Goal: Information Seeking & Learning: Check status

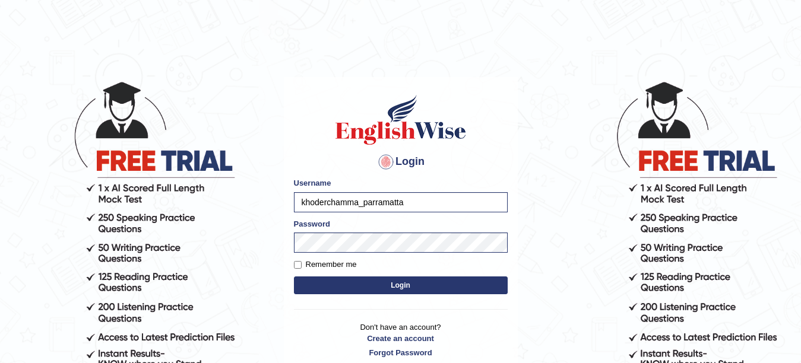
click at [374, 286] on button "Login" at bounding box center [401, 286] width 214 height 18
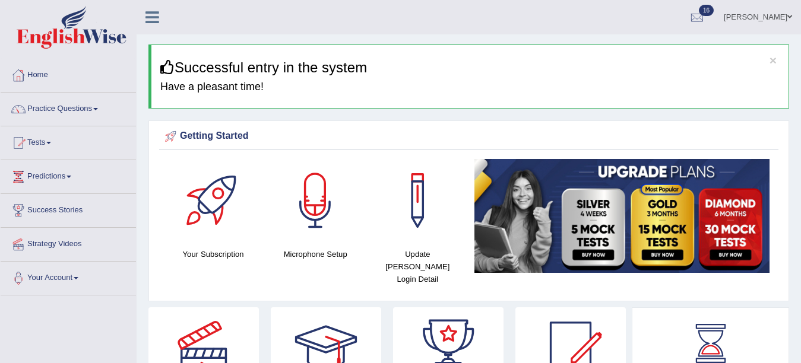
click at [53, 109] on link "Practice Questions" at bounding box center [68, 108] width 135 height 30
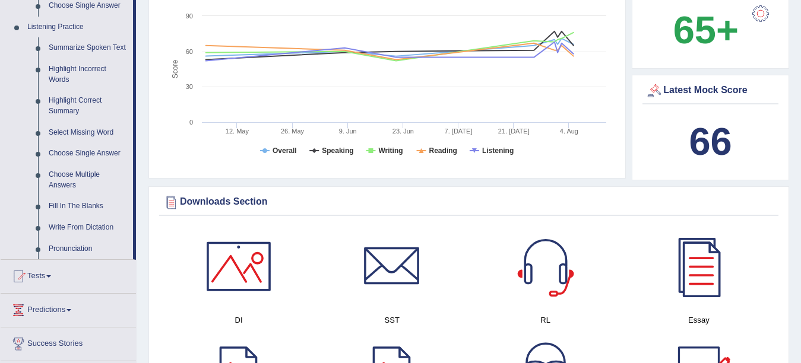
scroll to position [527, 0]
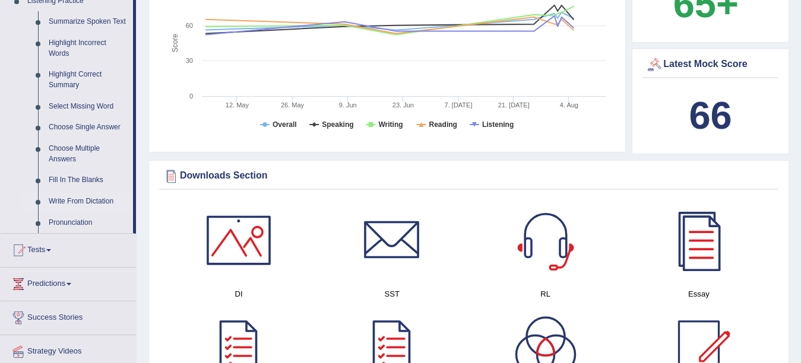
click at [77, 201] on link "Write From Dictation" at bounding box center [88, 201] width 90 height 21
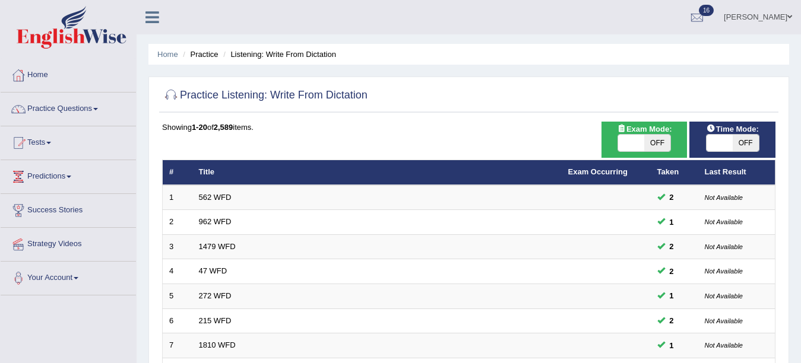
click at [634, 146] on span at bounding box center [631, 143] width 26 height 17
checkbox input "true"
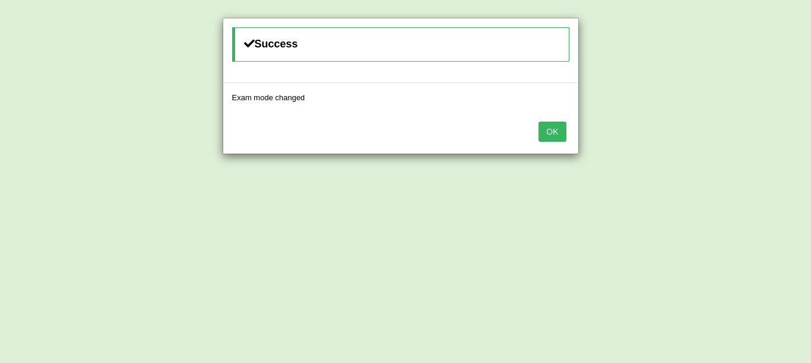
click at [539, 122] on button "OK" at bounding box center [552, 132] width 27 height 20
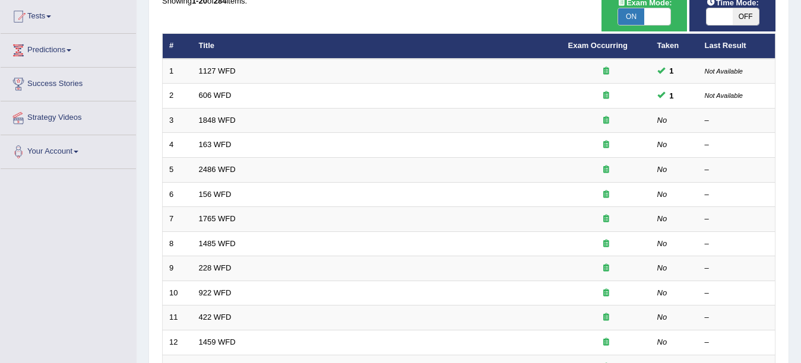
scroll to position [136, 0]
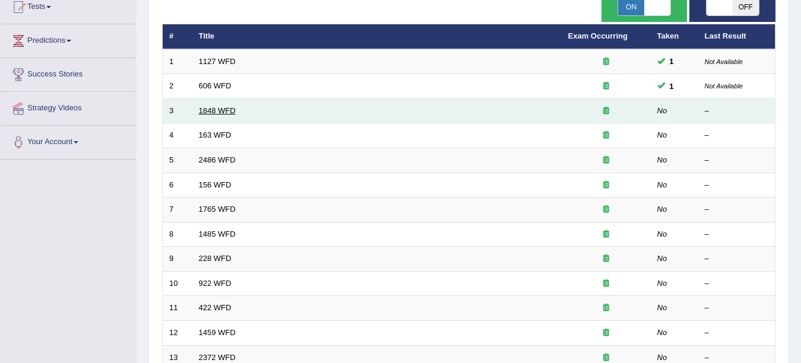
click at [226, 109] on link "1848 WFD" at bounding box center [217, 110] width 37 height 9
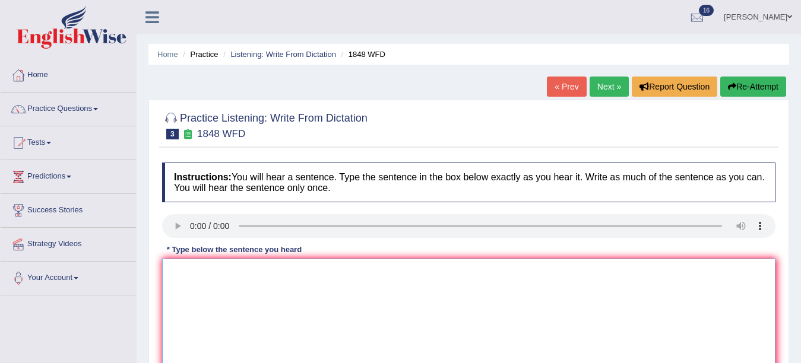
click at [184, 287] on textarea at bounding box center [469, 316] width 614 height 115
click at [198, 274] on textarea "Student must provide a valid identification to enroll in this course." at bounding box center [469, 316] width 614 height 115
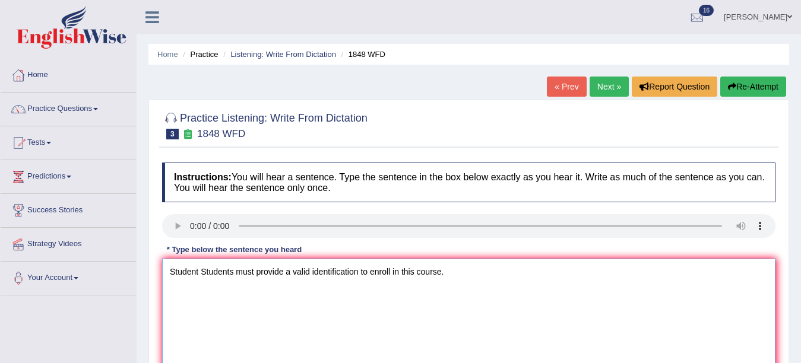
click at [470, 277] on textarea "Student Students must provide a valid identification to enroll in this course." at bounding box center [469, 316] width 614 height 115
click at [358, 277] on textarea "Student Students must provide a valid identification to enroll in this course." at bounding box center [469, 316] width 614 height 115
click at [350, 277] on textarea "Student Students must provide a valid identification to enroll in this course." at bounding box center [469, 316] width 614 height 115
click at [357, 276] on textarea "Student Students must provide a valid identification to enroll in this course." at bounding box center [469, 316] width 614 height 115
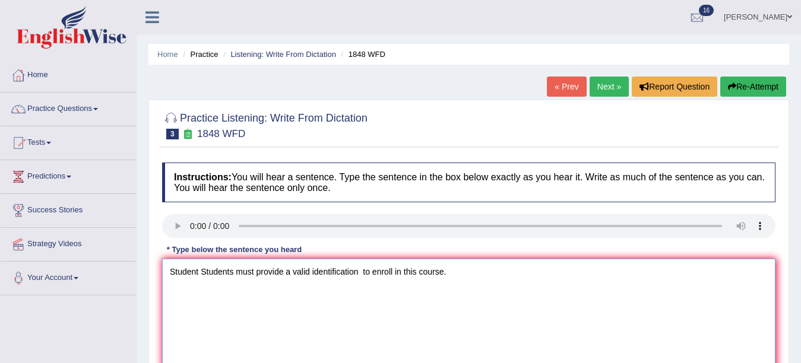
paste textarea "identification"
click at [360, 275] on textarea "Student Students must provide a valid identification identification to enroll i…" at bounding box center [469, 316] width 614 height 115
click at [518, 265] on textarea "Student Students must provide a valid identification identifications to enroll …" at bounding box center [469, 316] width 614 height 115
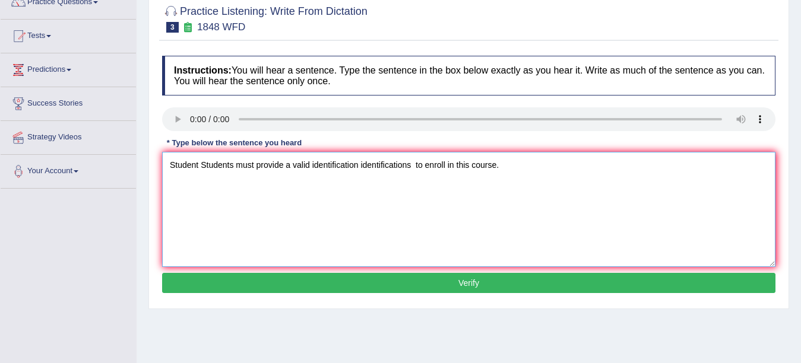
scroll to position [129, 0]
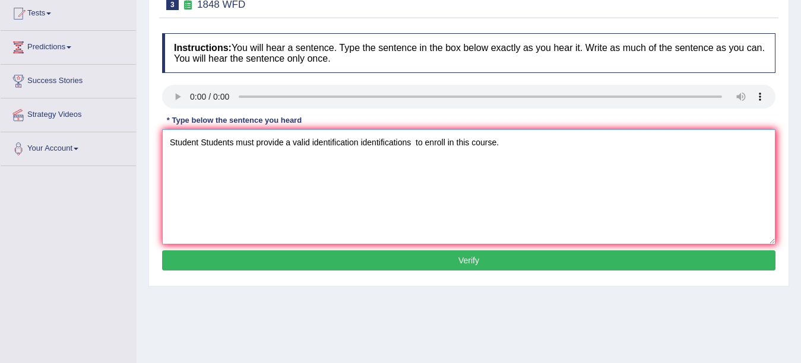
type textarea "Student Students must provide a valid identification identifications to enroll …"
click at [626, 257] on button "Verify" at bounding box center [469, 261] width 614 height 20
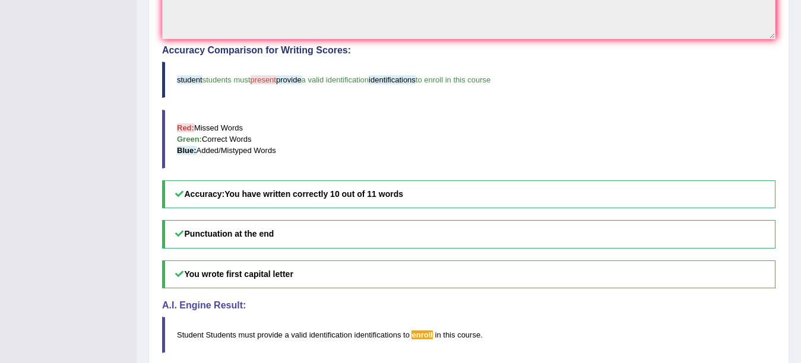
scroll to position [0, 0]
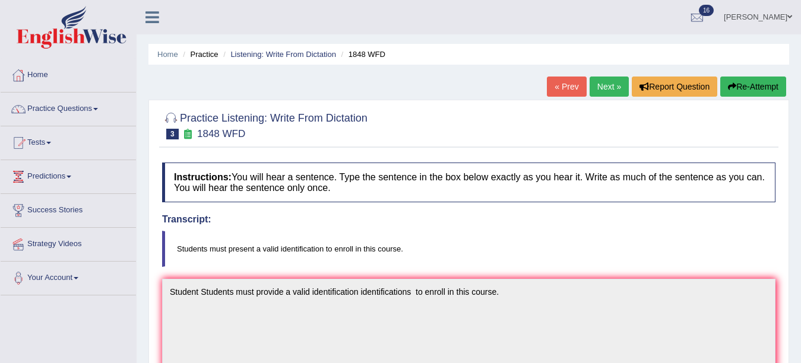
click at [603, 86] on link "Next »" at bounding box center [609, 87] width 39 height 20
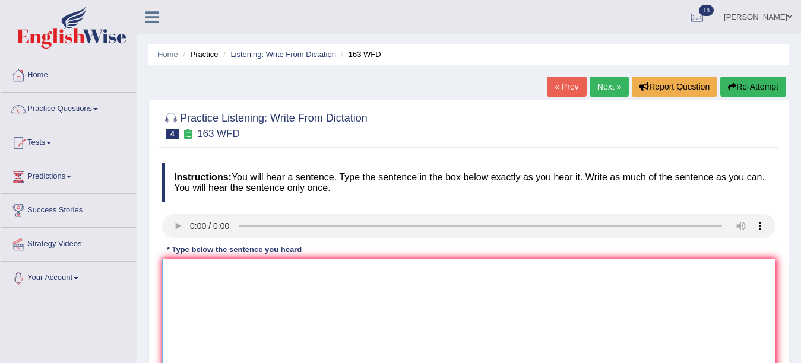
click at [227, 290] on textarea at bounding box center [469, 316] width 614 height 115
click at [258, 274] on textarea "A number of assignment will be submitted to the conference." at bounding box center [469, 316] width 614 height 115
click at [261, 274] on textarea "A number of assignment will be submitted to the conference." at bounding box center [469, 316] width 614 height 115
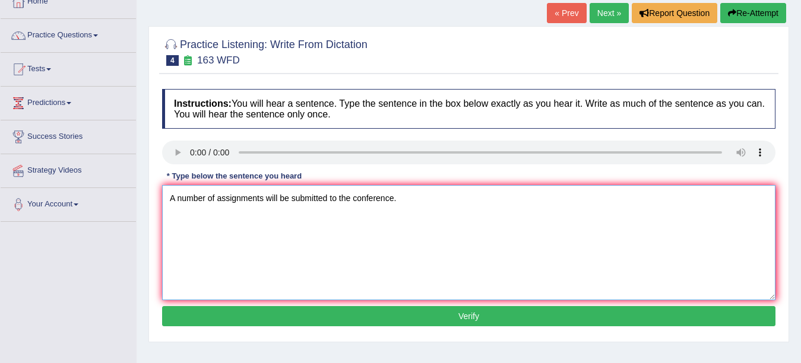
scroll to position [83, 0]
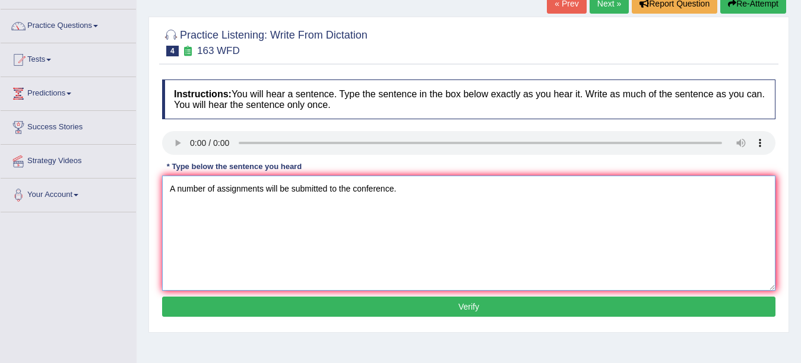
type textarea "A number of assignments will be submitted to the conference."
click at [507, 306] on button "Verify" at bounding box center [469, 307] width 614 height 20
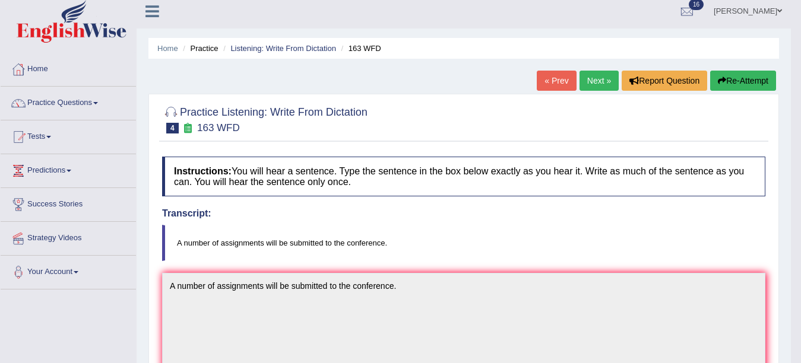
scroll to position [0, 0]
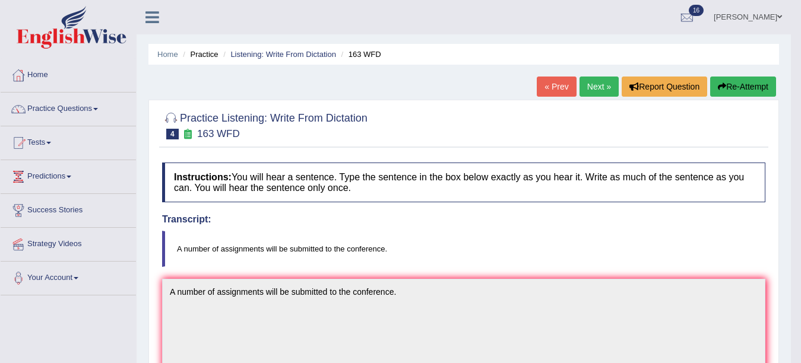
click at [596, 85] on link "Next »" at bounding box center [599, 87] width 39 height 20
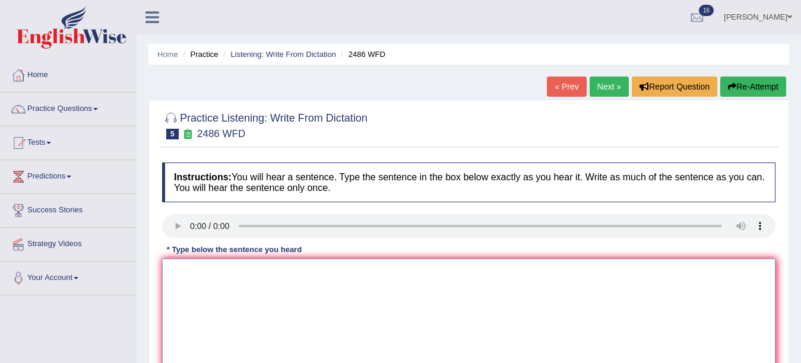
click at [222, 281] on textarea at bounding box center [469, 316] width 614 height 115
click at [369, 276] on textarea "it is quit clear that facial expression is different accross the world." at bounding box center [469, 316] width 614 height 115
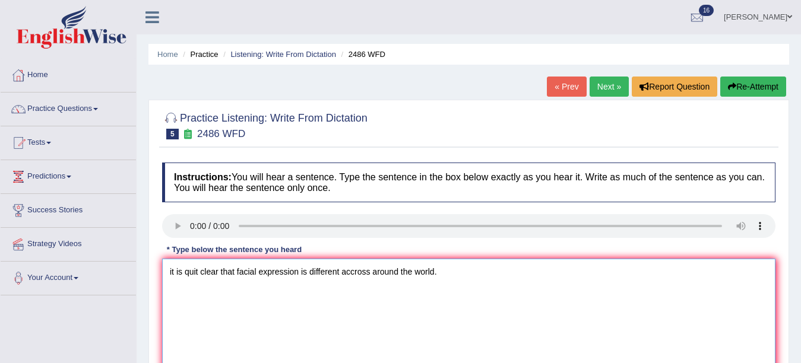
click at [172, 277] on textarea "it is quit clear that facial expression is different accross around the world." at bounding box center [469, 316] width 614 height 115
click at [444, 273] on textarea "It is quit clear that facial expression is different accross around the world." at bounding box center [469, 316] width 614 height 115
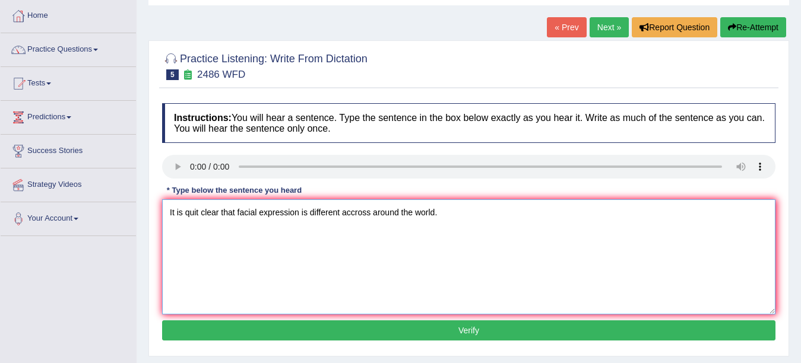
scroll to position [74, 0]
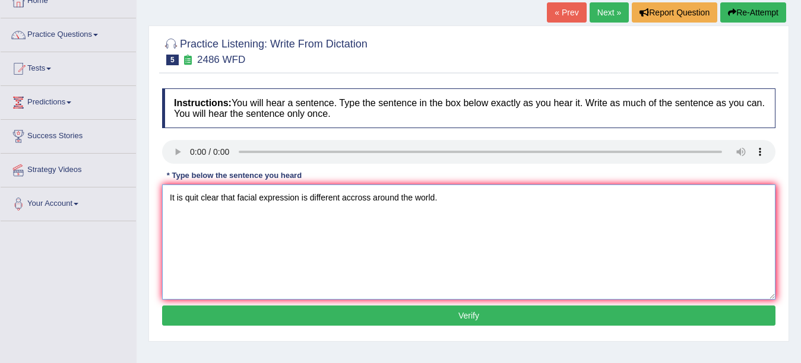
type textarea "It is quit clear that facial expression is different accross around the world."
click at [551, 315] on button "Verify" at bounding box center [469, 316] width 614 height 20
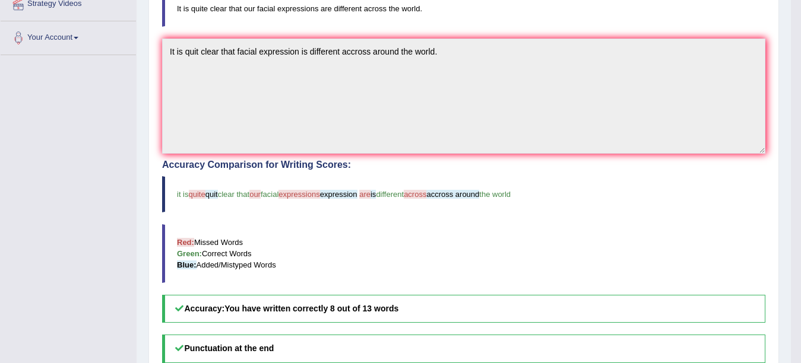
scroll to position [0, 0]
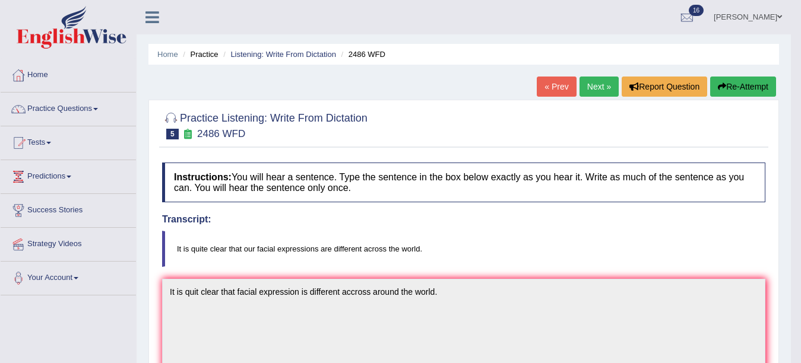
click at [596, 91] on link "Next »" at bounding box center [599, 87] width 39 height 20
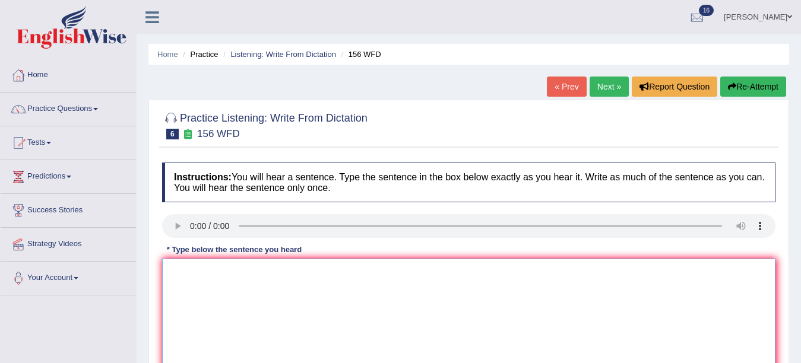
click at [207, 297] on textarea at bounding box center [469, 316] width 614 height 115
click at [245, 279] on textarea "All of your assignemts are due by [DATE]." at bounding box center [469, 316] width 614 height 115
drag, startPoint x: 250, startPoint y: 279, endPoint x: 232, endPoint y: 280, distance: 18.4
click at [232, 280] on textarea "All of your assignemts are due by [DATE]." at bounding box center [469, 316] width 614 height 115
click at [342, 273] on textarea "All of your assignments are due by tomorrow." at bounding box center [469, 316] width 614 height 115
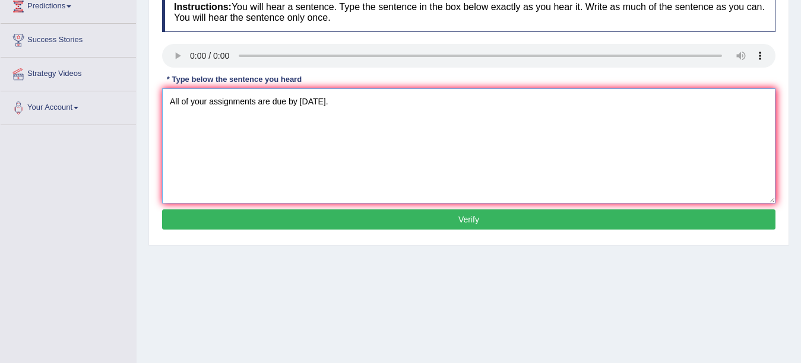
scroll to position [172, 0]
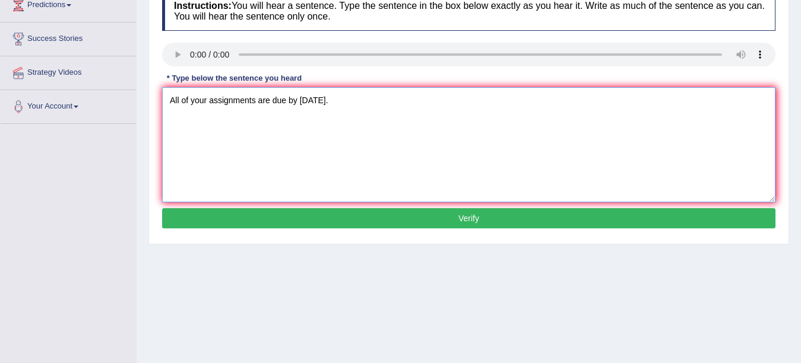
type textarea "All of your assignments are due by tomorrow."
click at [563, 214] on button "Verify" at bounding box center [469, 218] width 614 height 20
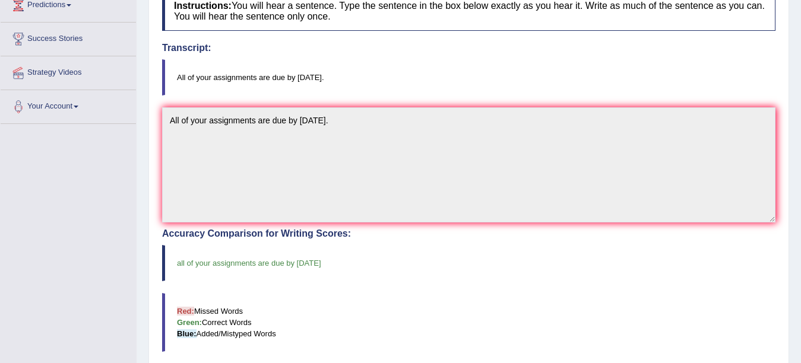
scroll to position [0, 0]
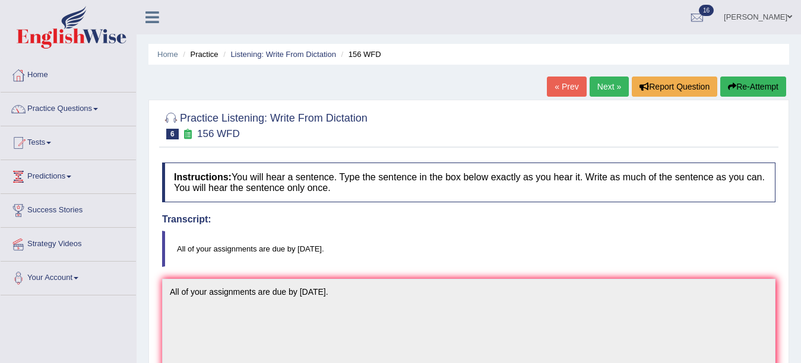
click at [611, 88] on link "Next »" at bounding box center [609, 87] width 39 height 20
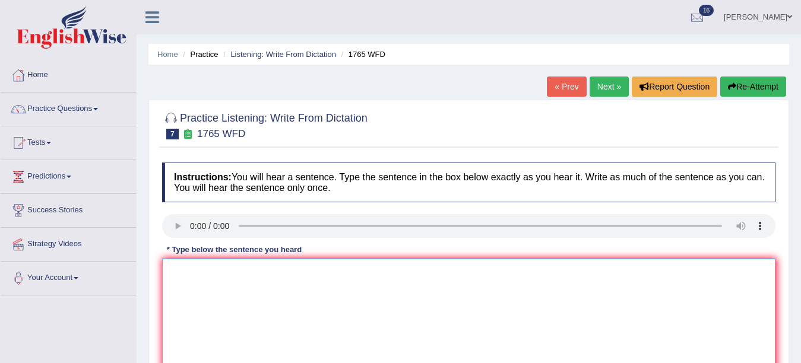
click at [181, 274] on textarea at bounding box center [469, 316] width 614 height 115
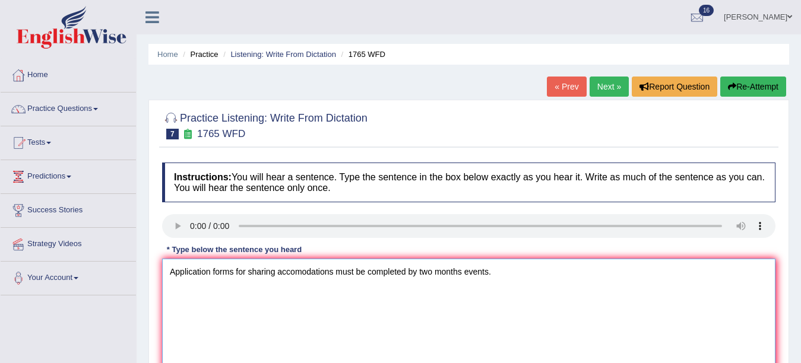
click at [287, 278] on textarea "Application forms for sharing accomodations must be completed by two months eve…" at bounding box center [469, 316] width 614 height 115
click at [286, 271] on textarea "Application forms for sharing acomodations must be completed by two months even…" at bounding box center [469, 316] width 614 height 115
click at [362, 276] on textarea "Application forms for sharing accomodations must be completed by two months eve…" at bounding box center [469, 316] width 614 height 115
click at [506, 278] on textarea "Application forms for sharing accomodations must be completed by two months eve…" at bounding box center [469, 316] width 614 height 115
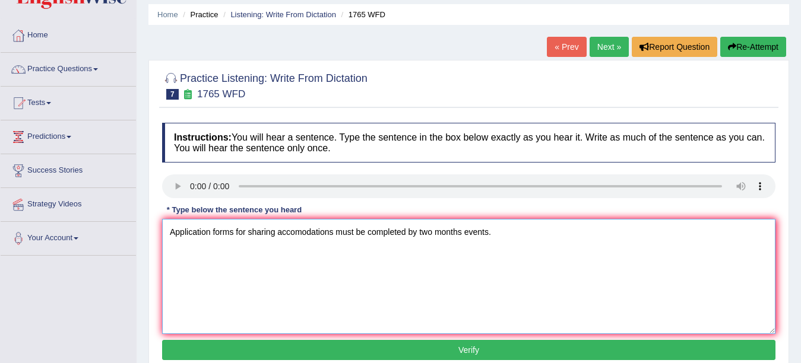
scroll to position [111, 0]
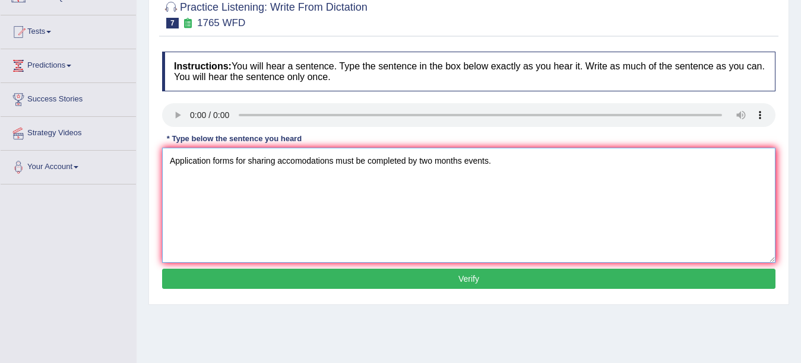
click at [233, 166] on textarea "Application forms for sharing accomodations must be completed by two months eve…" at bounding box center [469, 205] width 614 height 115
type textarea "Application forms form for sharing accomodations must be completed by two month…"
click at [415, 279] on button "Verify" at bounding box center [469, 279] width 614 height 20
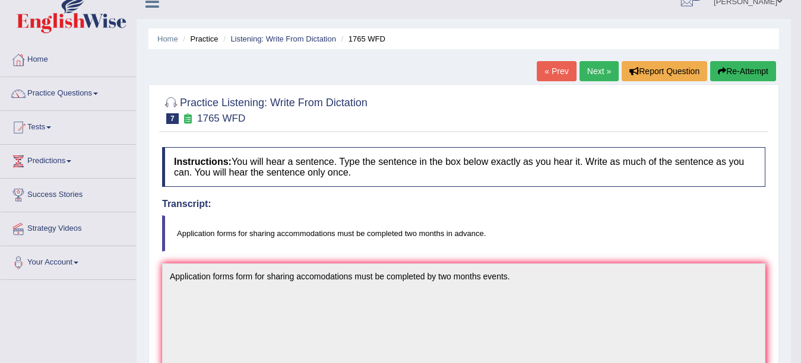
scroll to position [0, 0]
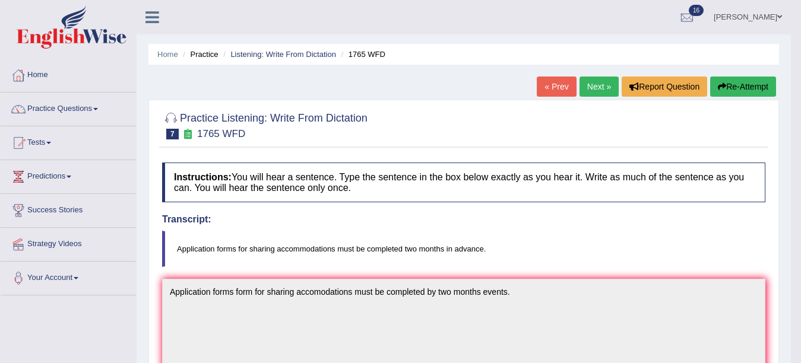
click at [594, 93] on link "Next »" at bounding box center [599, 87] width 39 height 20
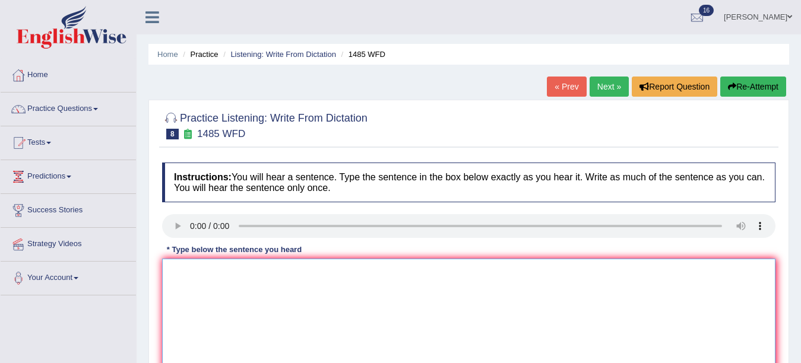
click at [302, 309] on textarea at bounding box center [469, 316] width 614 height 115
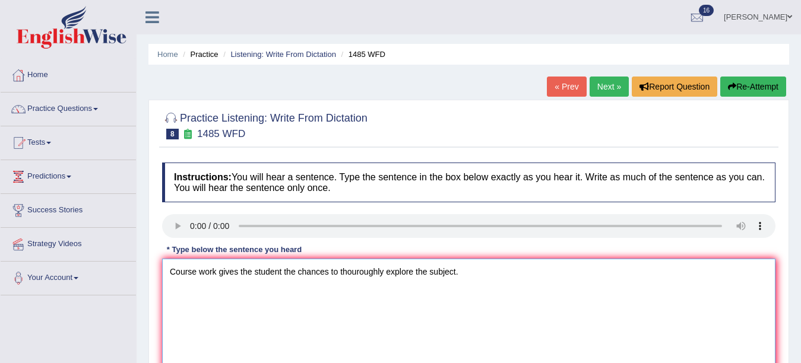
click at [282, 274] on textarea "Course work gives the student the chances to thouroughly explore the subject." at bounding box center [469, 316] width 614 height 115
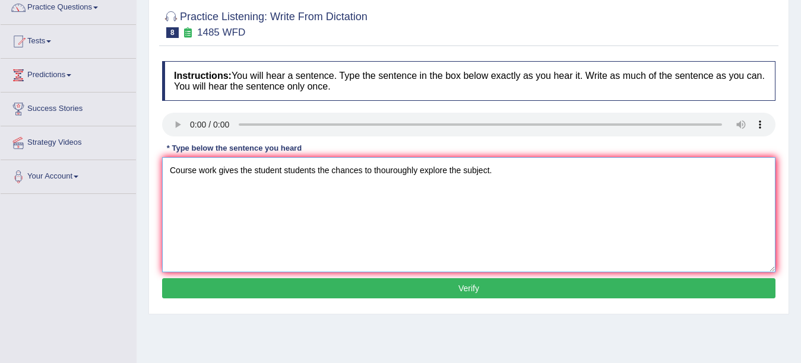
scroll to position [108, 0]
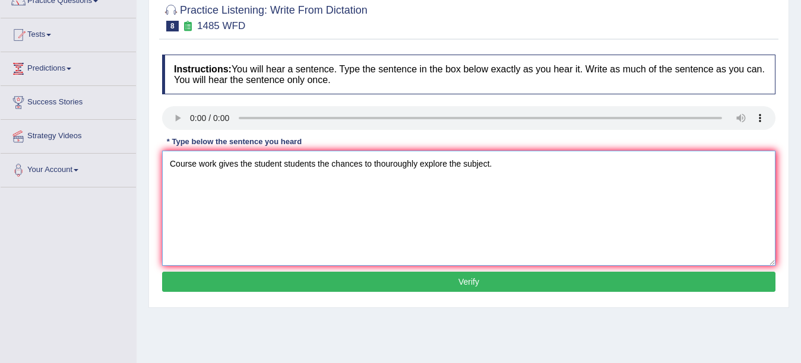
type textarea "Course work gives the student students the chances to thouroughly explore the s…"
click at [596, 276] on button "Verify" at bounding box center [469, 282] width 614 height 20
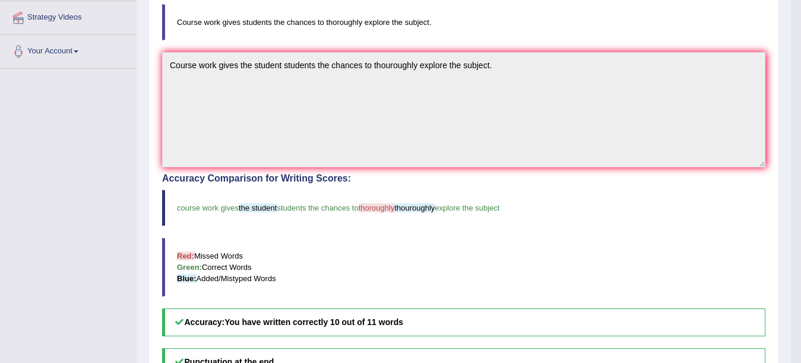
scroll to position [0, 0]
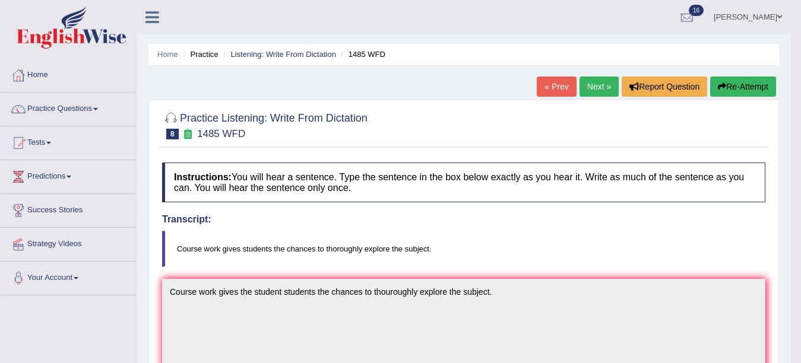
click at [594, 87] on link "Next »" at bounding box center [599, 87] width 39 height 20
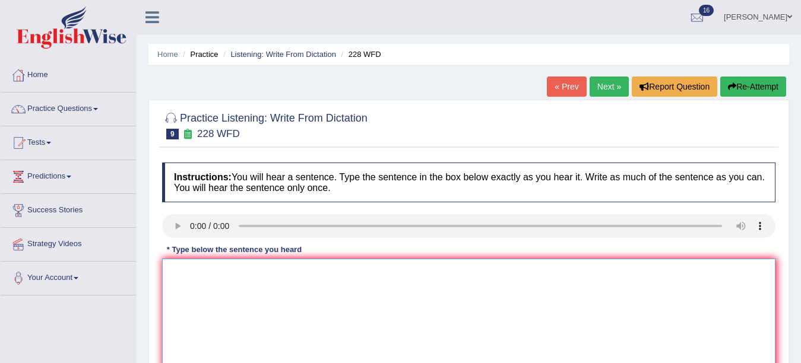
click at [178, 287] on textarea at bounding box center [469, 316] width 614 height 115
type textarea "C"
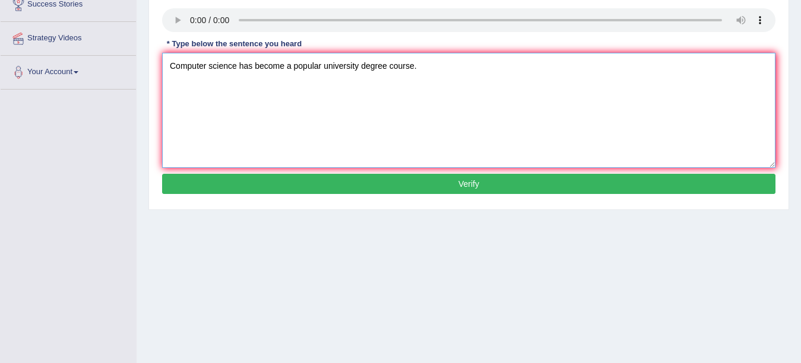
scroll to position [208, 0]
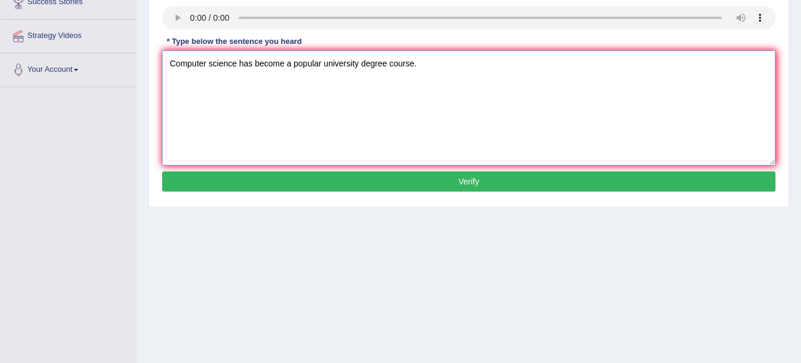
type textarea "Computer science has become a popular university degree course."
click at [525, 182] on button "Verify" at bounding box center [469, 182] width 614 height 20
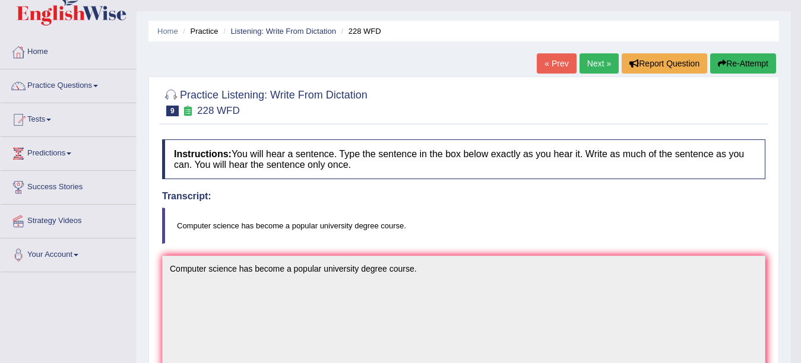
scroll to position [0, 0]
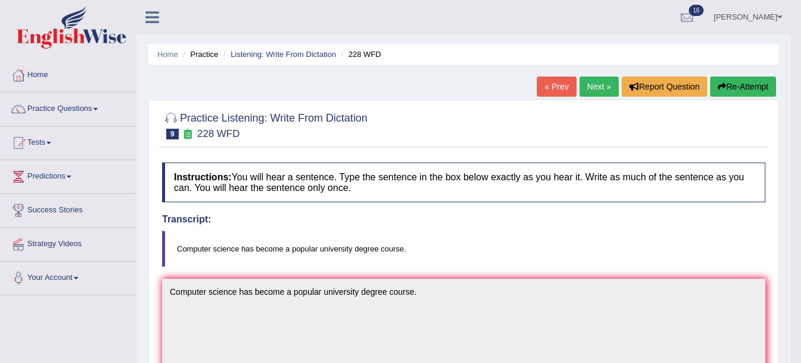
click at [602, 84] on link "Next »" at bounding box center [599, 87] width 39 height 20
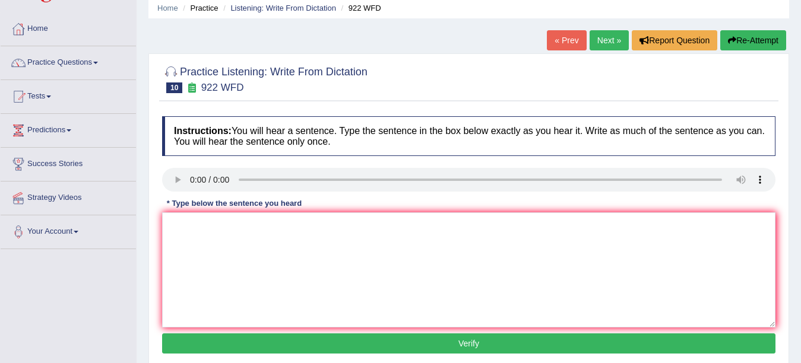
scroll to position [54, 0]
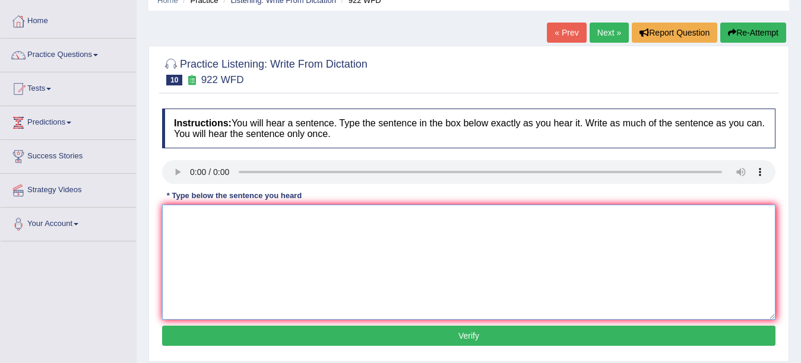
click at [200, 246] on textarea at bounding box center [469, 262] width 614 height 115
click at [413, 219] on textarea "Students intending to attend the conference must register first." at bounding box center [469, 262] width 614 height 115
type textarea "Students intending to attend the conference must register first."
click at [449, 331] on button "Verify" at bounding box center [469, 336] width 614 height 20
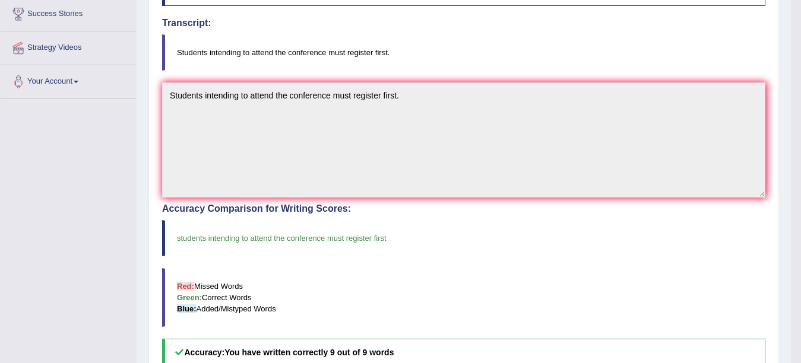
scroll to position [0, 0]
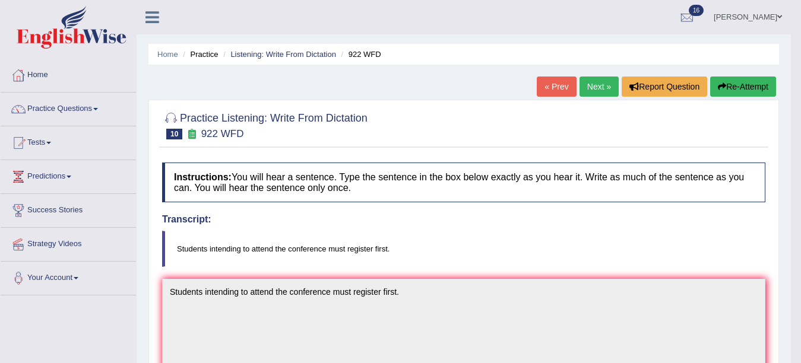
click at [597, 88] on link "Next »" at bounding box center [599, 87] width 39 height 20
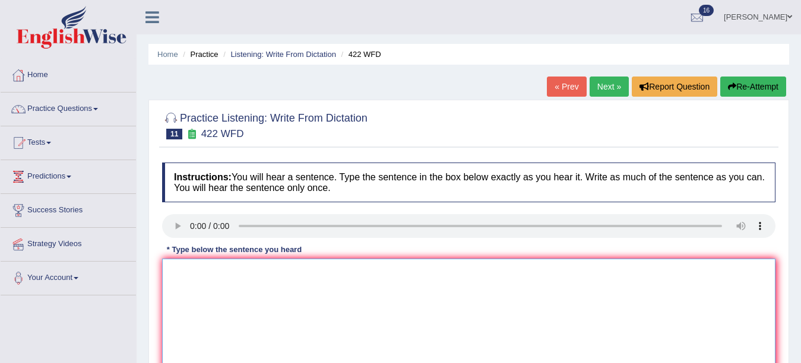
click at [191, 273] on textarea at bounding box center [469, 316] width 614 height 115
drag, startPoint x: 238, startPoint y: 278, endPoint x: 232, endPoint y: 279, distance: 6.0
click at [232, 279] on textarea "The most importnat details in this aqrguments are missing." at bounding box center [469, 316] width 614 height 115
click at [336, 277] on textarea "The most important details in this aqrguments are missing." at bounding box center [469, 316] width 614 height 115
click at [395, 271] on textarea "The most important details in this aqrgument are missing." at bounding box center [469, 316] width 614 height 115
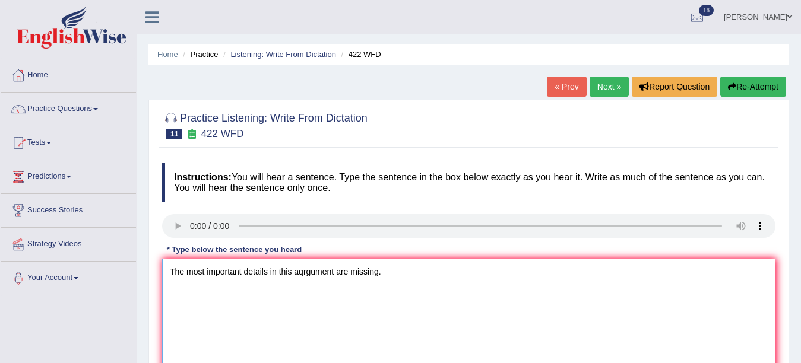
click at [303, 272] on textarea "The most important details in this aqrgument are missing." at bounding box center [469, 316] width 614 height 115
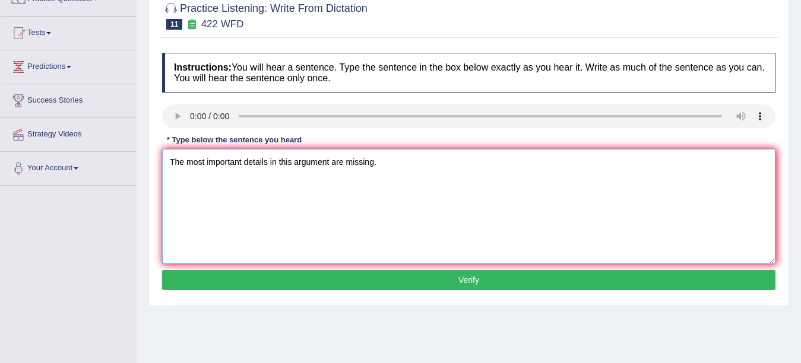
scroll to position [152, 0]
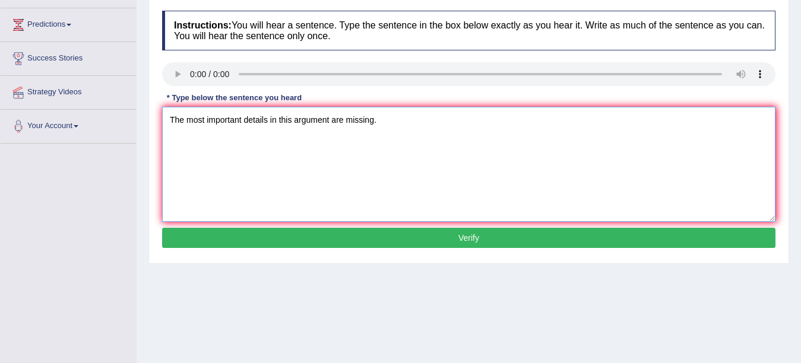
type textarea "The most important details in this argument are missing."
click at [571, 237] on button "Verify" at bounding box center [469, 238] width 614 height 20
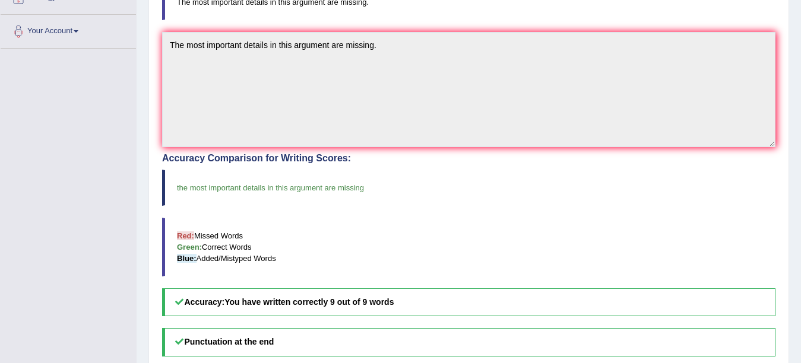
scroll to position [0, 0]
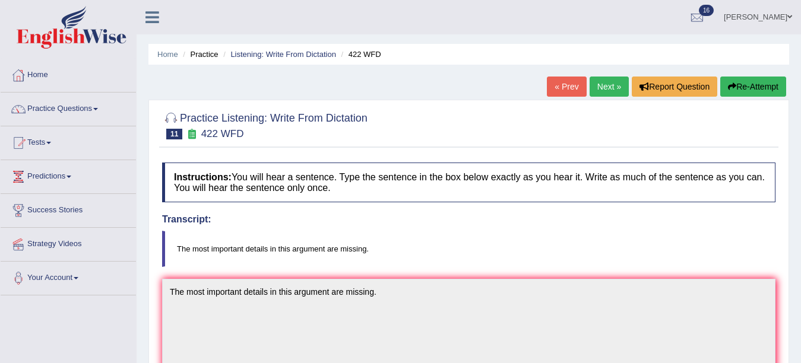
click at [600, 82] on link "Next »" at bounding box center [609, 87] width 39 height 20
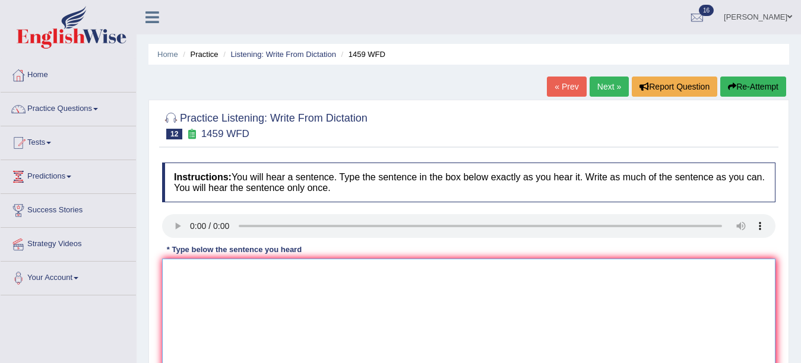
click at [189, 286] on textarea at bounding box center [469, 316] width 614 height 115
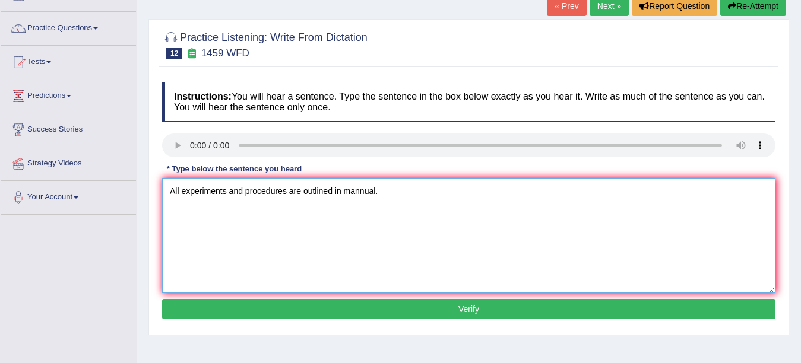
scroll to position [86, 0]
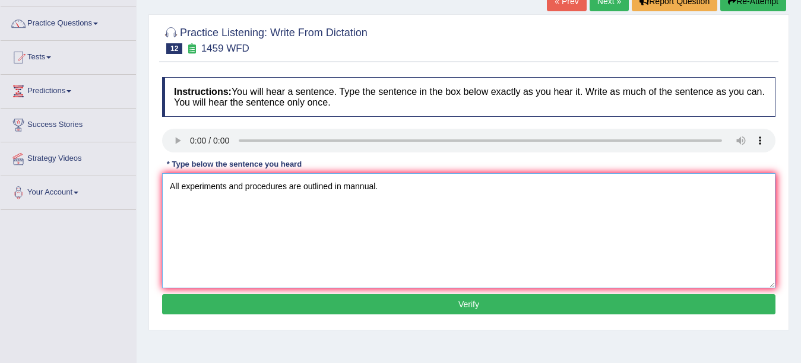
click at [346, 190] on textarea "All experiments and procedures are outlined in mannual." at bounding box center [469, 230] width 614 height 115
click at [296, 190] on textarea "All experiments and procedures are outlined in laboratory mannual." at bounding box center [469, 230] width 614 height 115
click at [456, 190] on textarea "All experiments and procedures have been outlined in laboratory mannual." at bounding box center [469, 230] width 614 height 115
click at [431, 189] on textarea "All experiments and procedures have been outlined in laboratory mannual." at bounding box center [469, 230] width 614 height 115
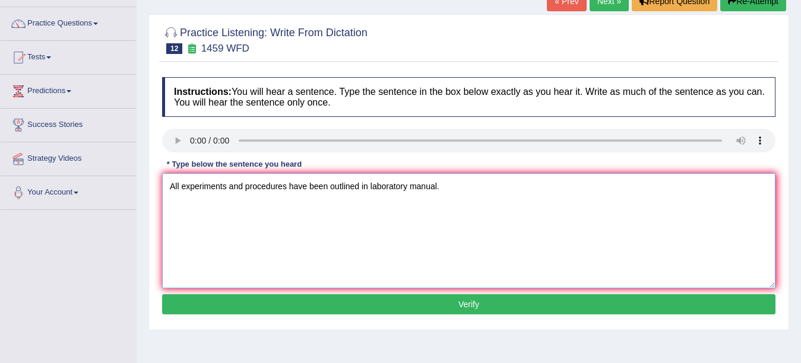
click at [450, 185] on textarea "All experiments and procedures have been outlined in laboratory manual." at bounding box center [469, 230] width 614 height 115
click at [406, 190] on textarea "All experiments and procedures have been outlined in laboratory manual." at bounding box center [469, 230] width 614 height 115
click at [411, 190] on textarea "All experiments and procedures have been outlined in laboratory manual." at bounding box center [469, 230] width 614 height 115
type textarea "All experiments and procedures have been outlined in laboratory manual."
click at [375, 311] on button "Verify" at bounding box center [469, 305] width 614 height 20
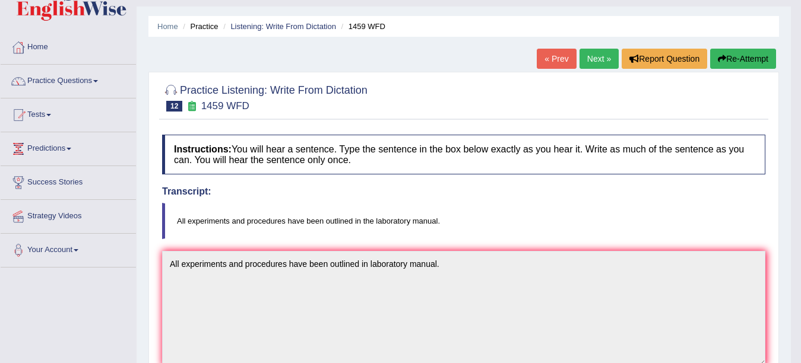
scroll to position [0, 0]
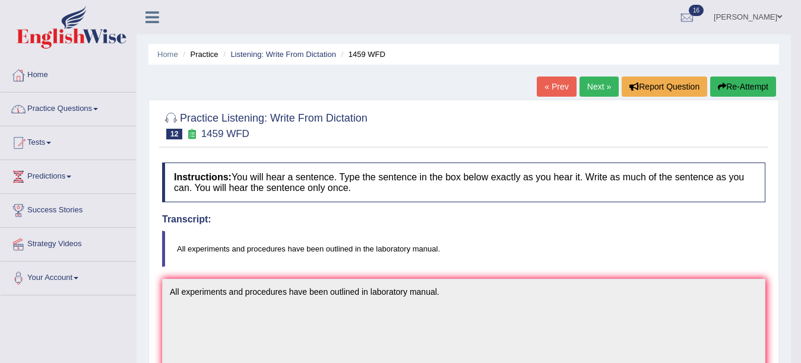
click at [89, 103] on link "Practice Questions" at bounding box center [68, 108] width 135 height 30
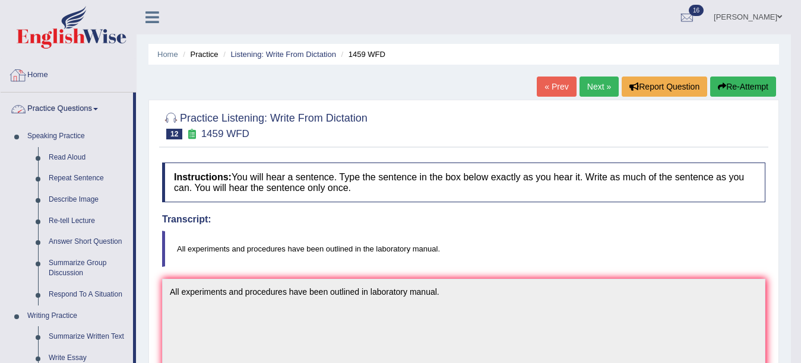
click at [62, 109] on link "Practice Questions" at bounding box center [67, 108] width 132 height 30
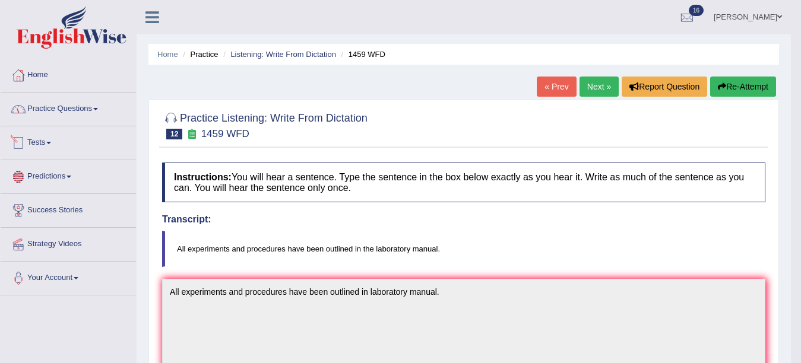
click at [51, 144] on link "Tests" at bounding box center [68, 142] width 135 height 30
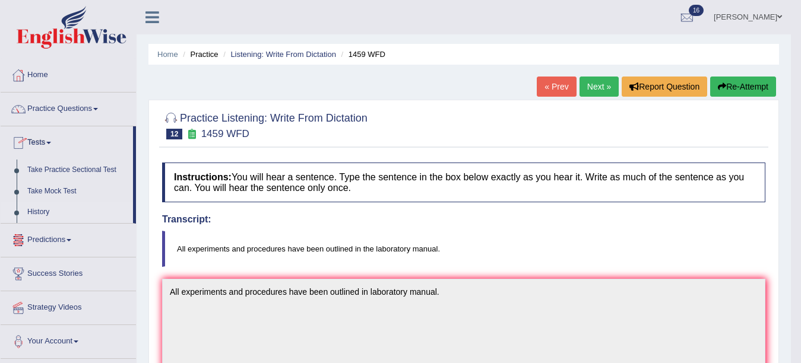
click at [39, 211] on link "History" at bounding box center [77, 212] width 111 height 21
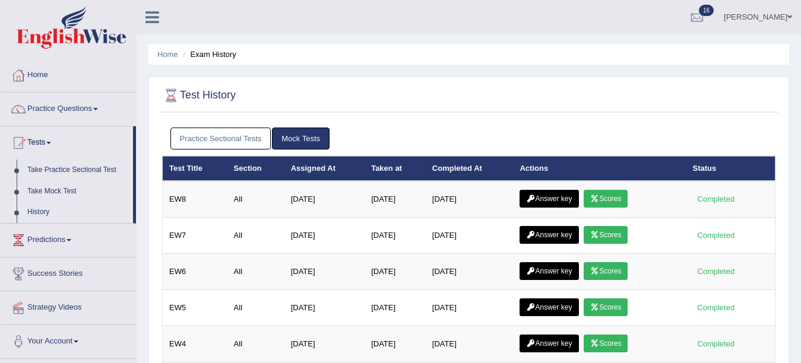
click at [314, 134] on link "Mock Tests" at bounding box center [301, 139] width 58 height 22
click at [290, 135] on link "Mock Tests" at bounding box center [301, 139] width 58 height 22
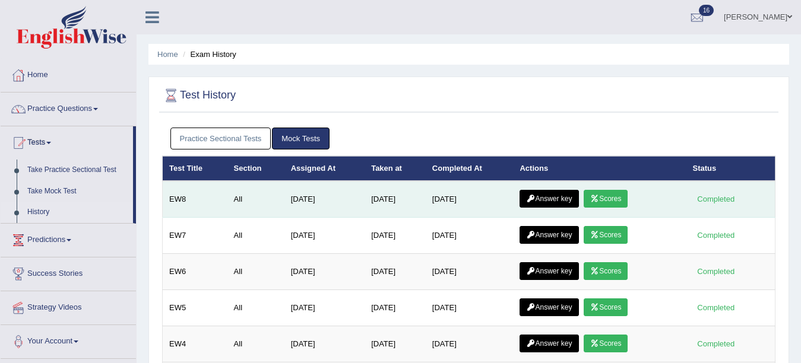
click at [605, 199] on link "Scores" at bounding box center [606, 199] width 44 height 18
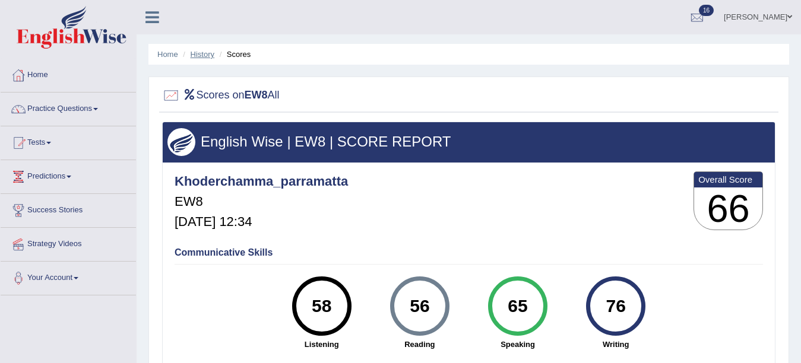
click at [204, 52] on link "History" at bounding box center [203, 54] width 24 height 9
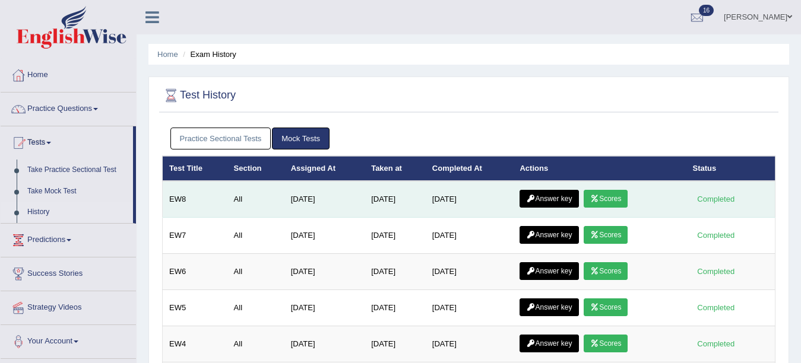
click at [561, 192] on link "Answer key" at bounding box center [549, 199] width 59 height 18
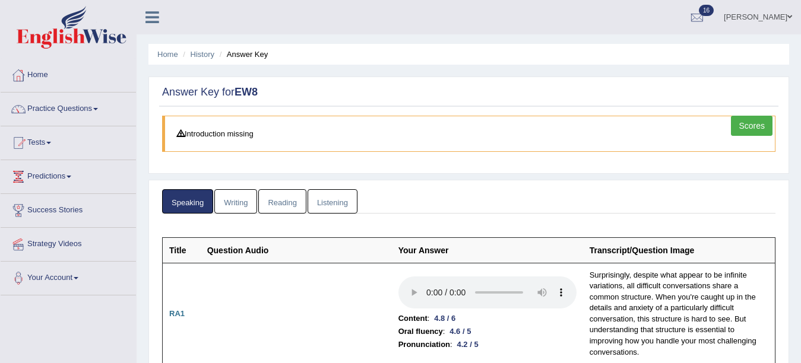
click at [234, 195] on link "Writing" at bounding box center [235, 201] width 43 height 24
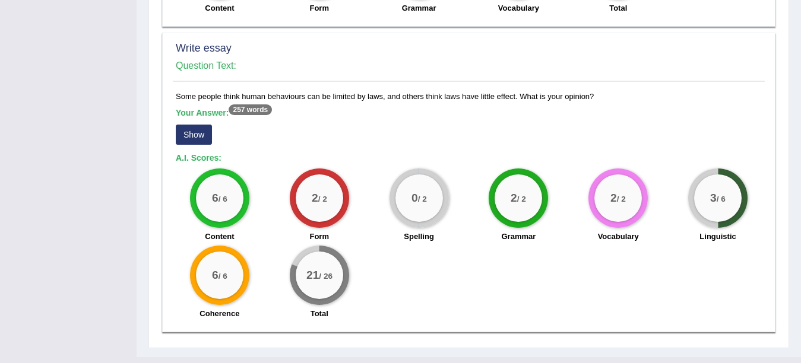
scroll to position [935, 0]
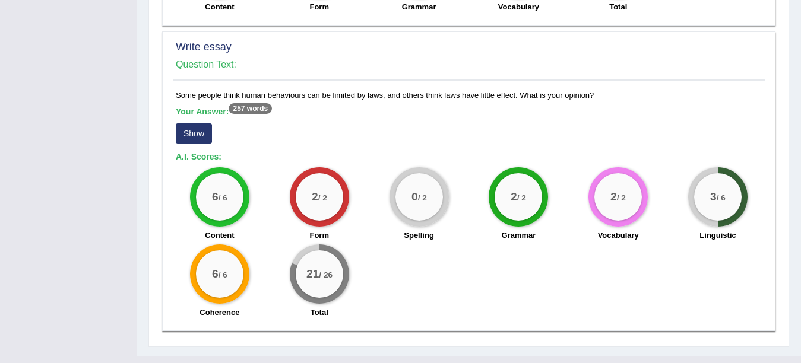
click at [195, 124] on button "Show" at bounding box center [194, 134] width 36 height 20
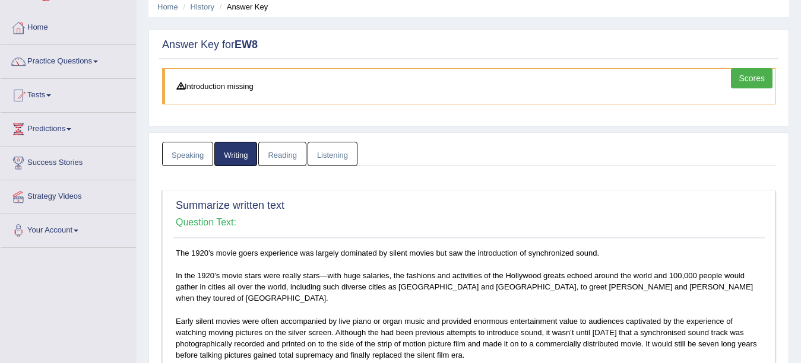
scroll to position [0, 0]
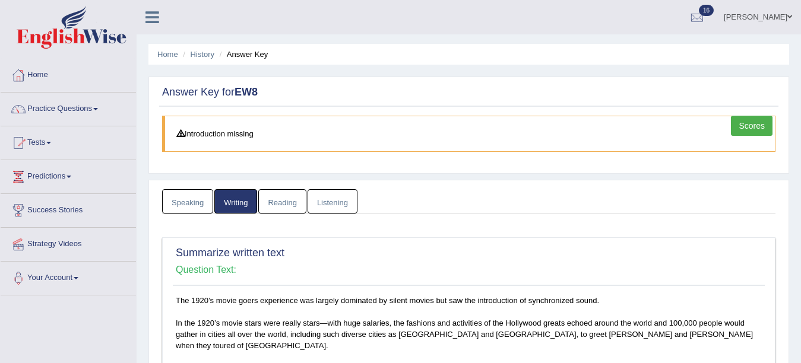
click at [281, 201] on link "Reading" at bounding box center [282, 201] width 48 height 24
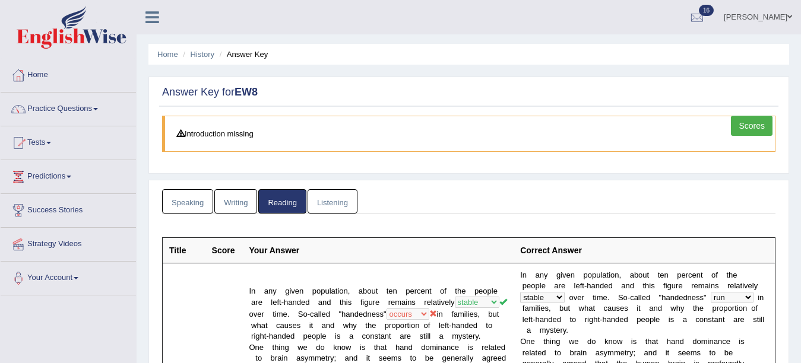
click at [344, 194] on link "Listening" at bounding box center [333, 201] width 50 height 24
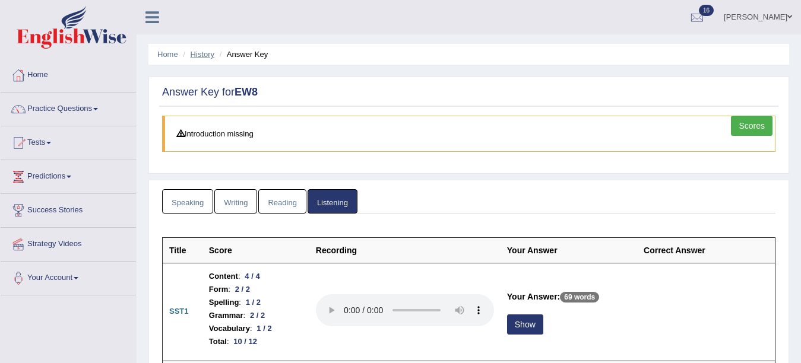
click at [207, 50] on link "History" at bounding box center [203, 54] width 24 height 9
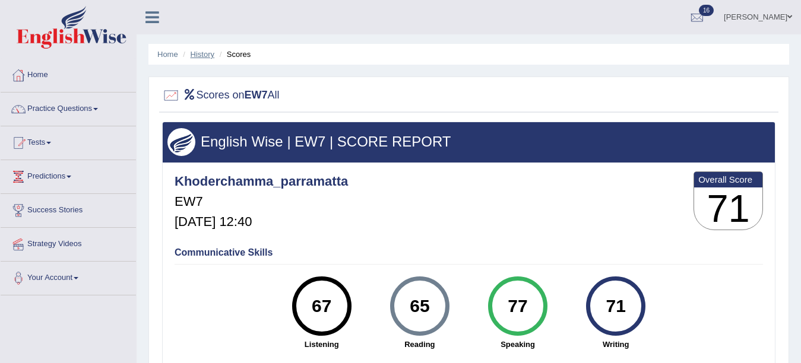
click at [202, 52] on link "History" at bounding box center [203, 54] width 24 height 9
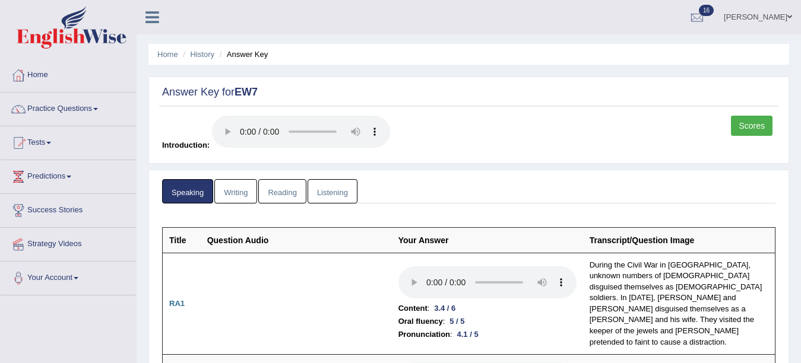
click at [236, 185] on link "Writing" at bounding box center [235, 191] width 43 height 24
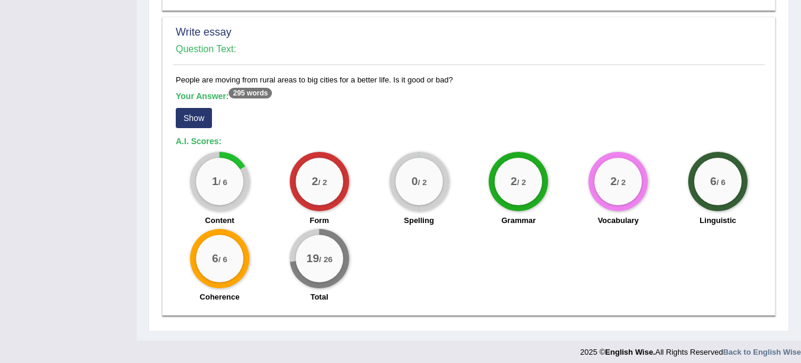
scroll to position [1061, 0]
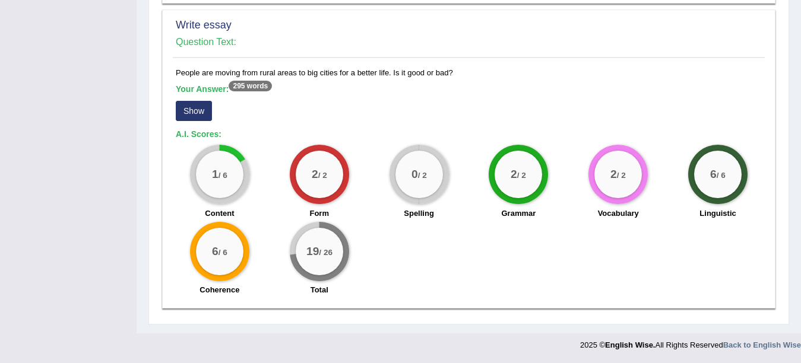
click at [205, 116] on button "Show" at bounding box center [194, 111] width 36 height 20
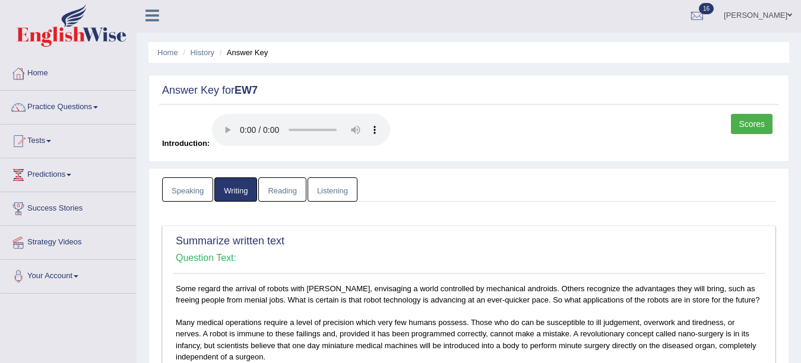
scroll to position [0, 0]
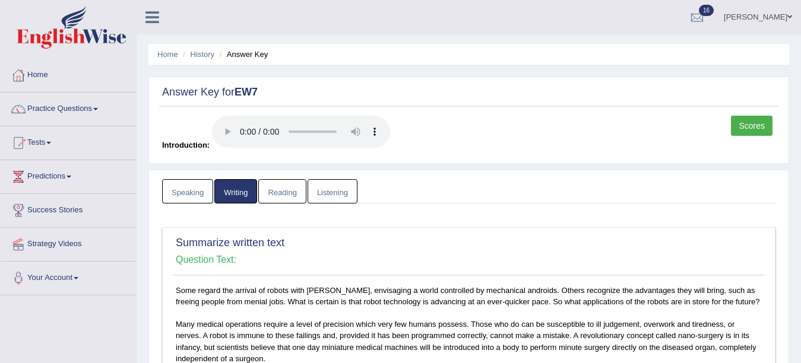
click at [279, 197] on link "Reading" at bounding box center [282, 191] width 48 height 24
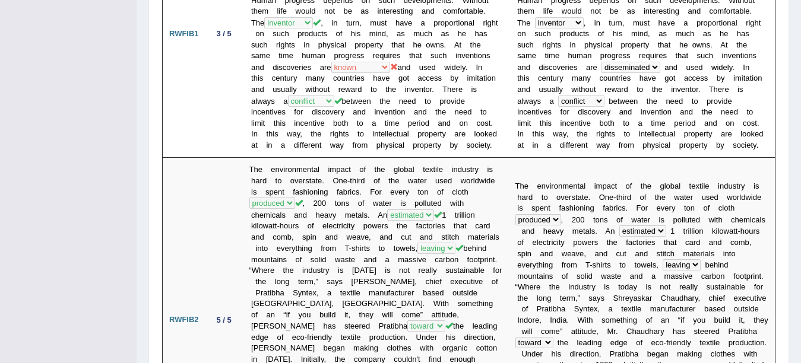
scroll to position [12, 0]
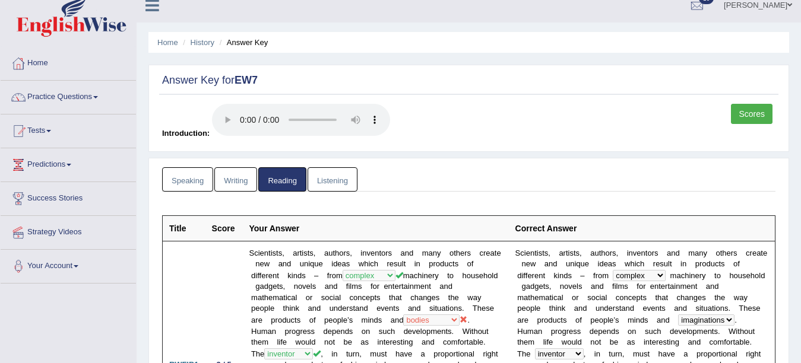
click at [338, 184] on link "Listening" at bounding box center [333, 179] width 50 height 24
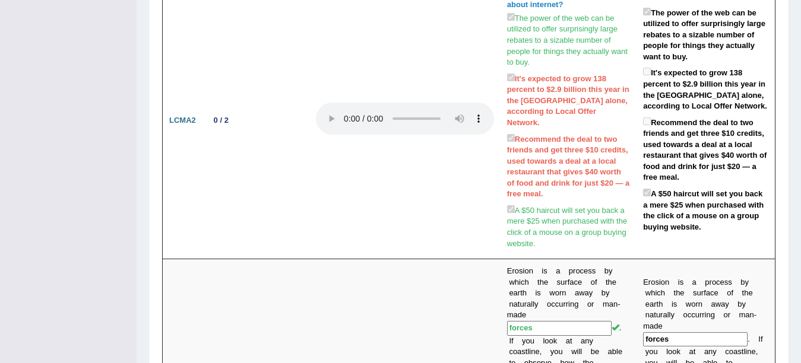
scroll to position [0, 0]
